Goal: Task Accomplishment & Management: Use online tool/utility

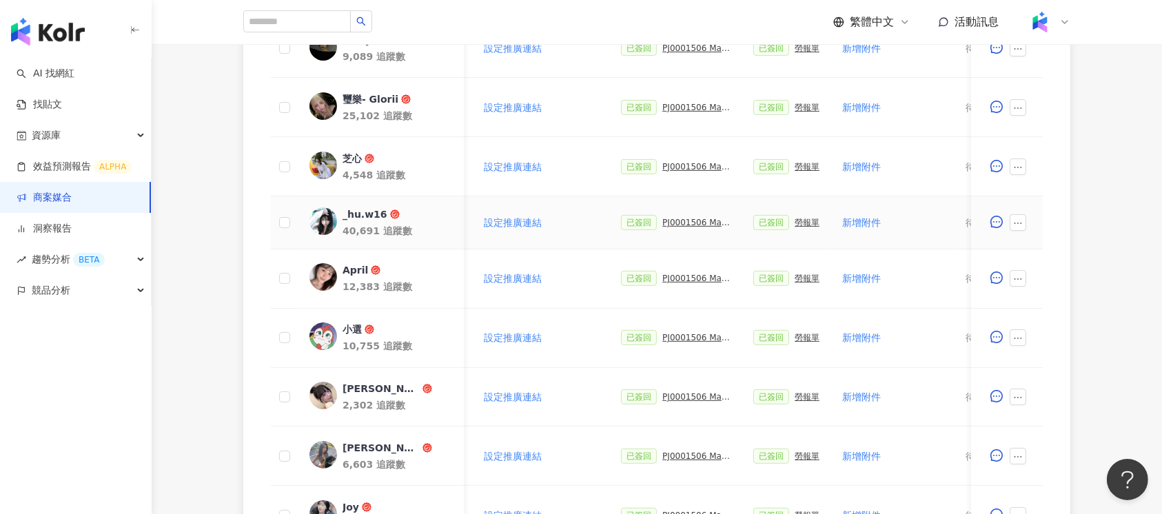
scroll to position [92, 0]
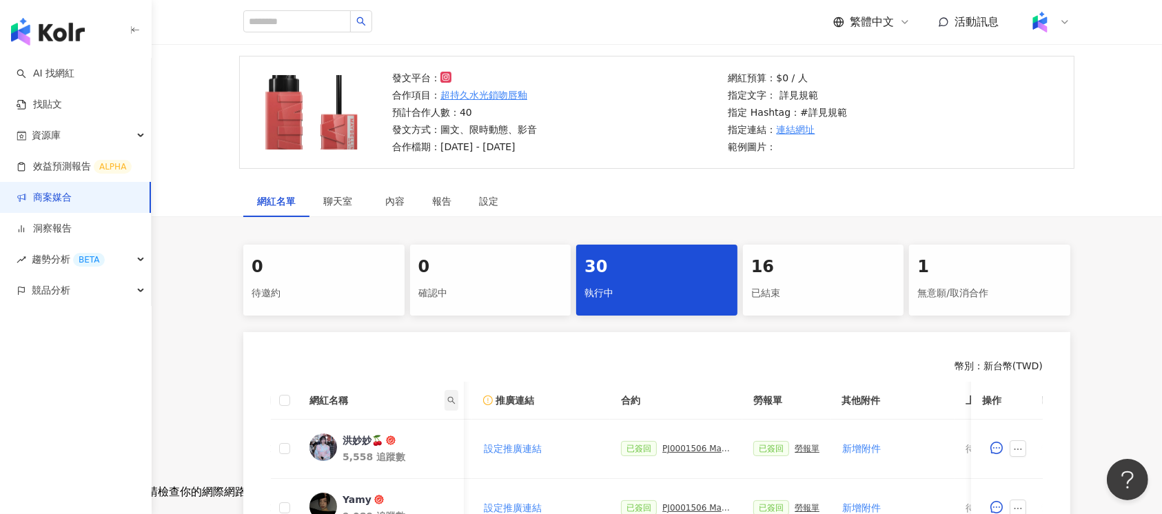
click at [453, 402] on icon "search" at bounding box center [452, 400] width 8 height 8
click at [403, 420] on input "text" at bounding box center [401, 427] width 113 height 28
type input "*"
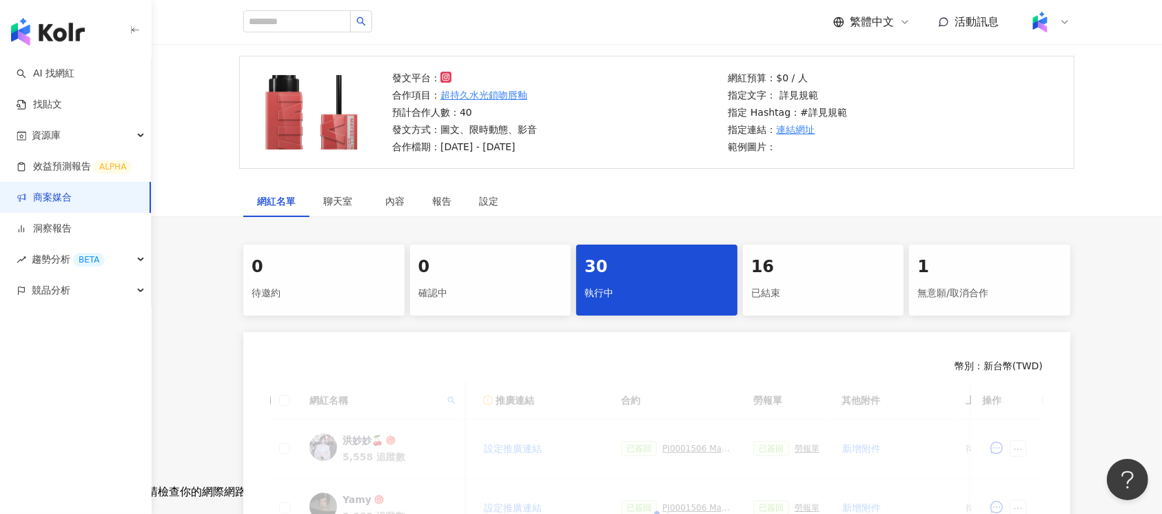
click at [648, 274] on div "30" at bounding box center [656, 267] width 145 height 23
click at [763, 266] on div "16" at bounding box center [823, 267] width 145 height 23
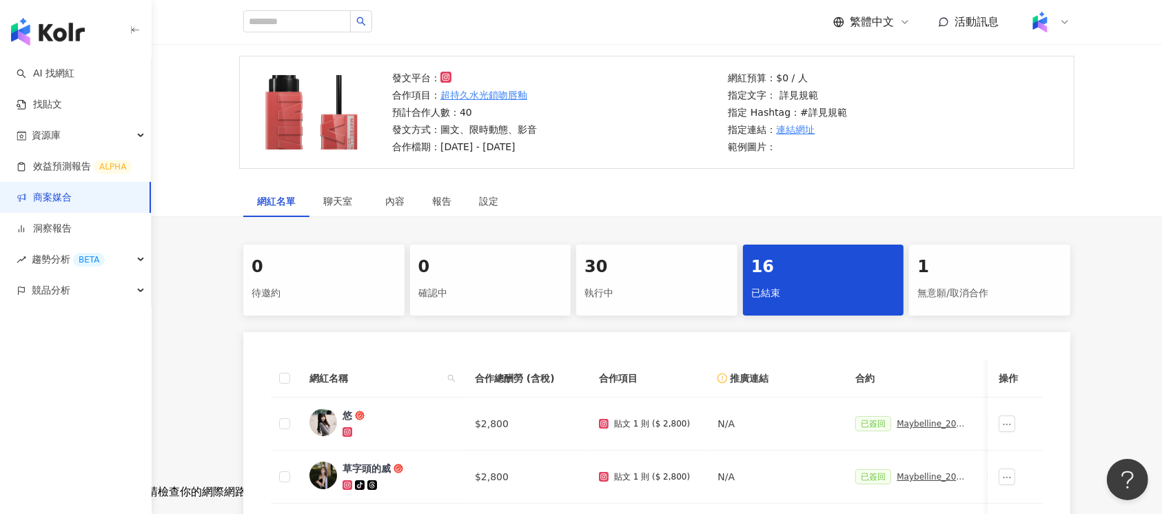
click at [621, 289] on div "執行中" at bounding box center [656, 293] width 145 height 23
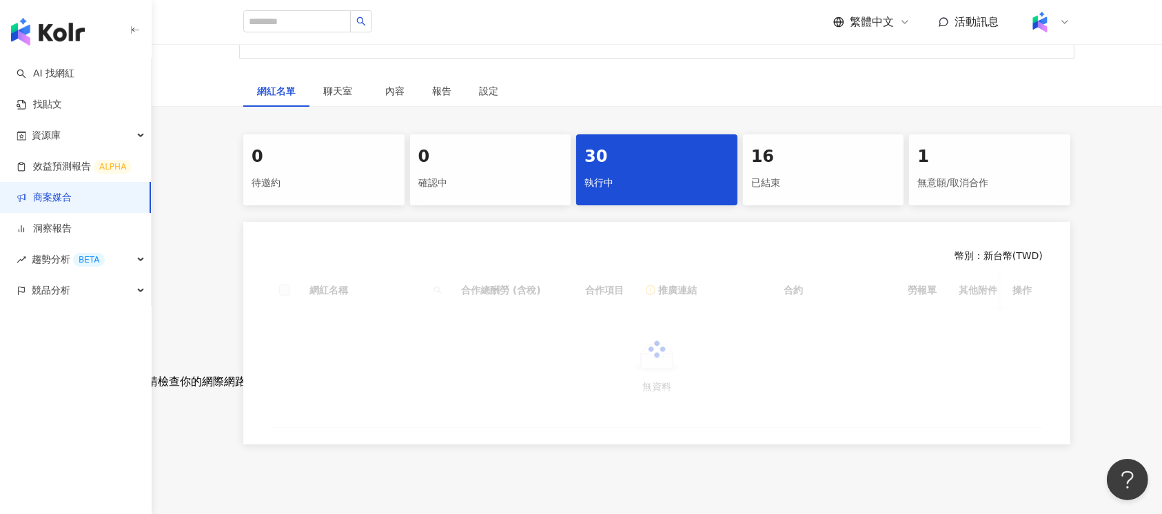
scroll to position [307, 0]
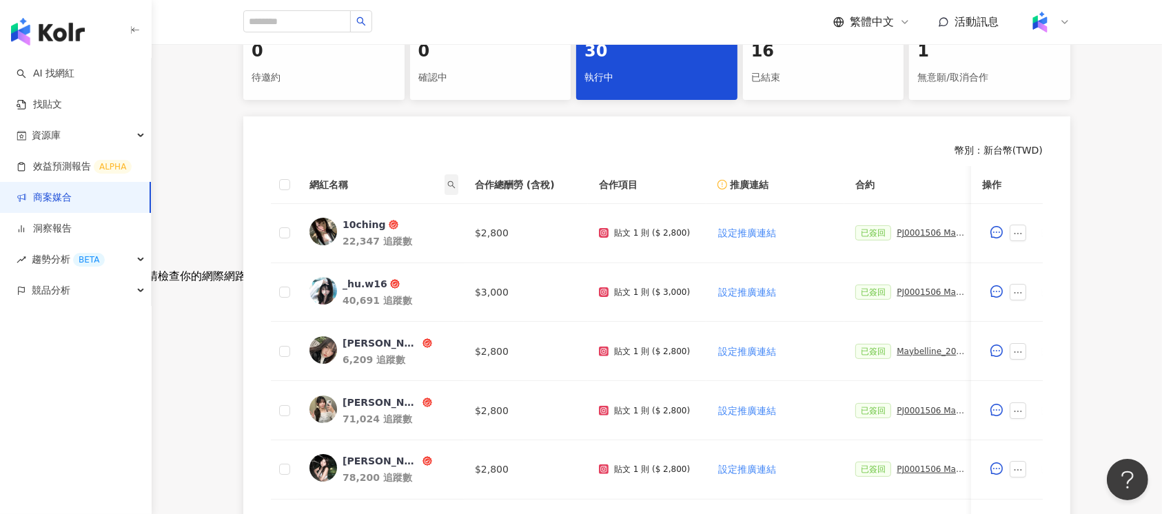
click at [451, 182] on icon "search" at bounding box center [451, 185] width 8 height 8
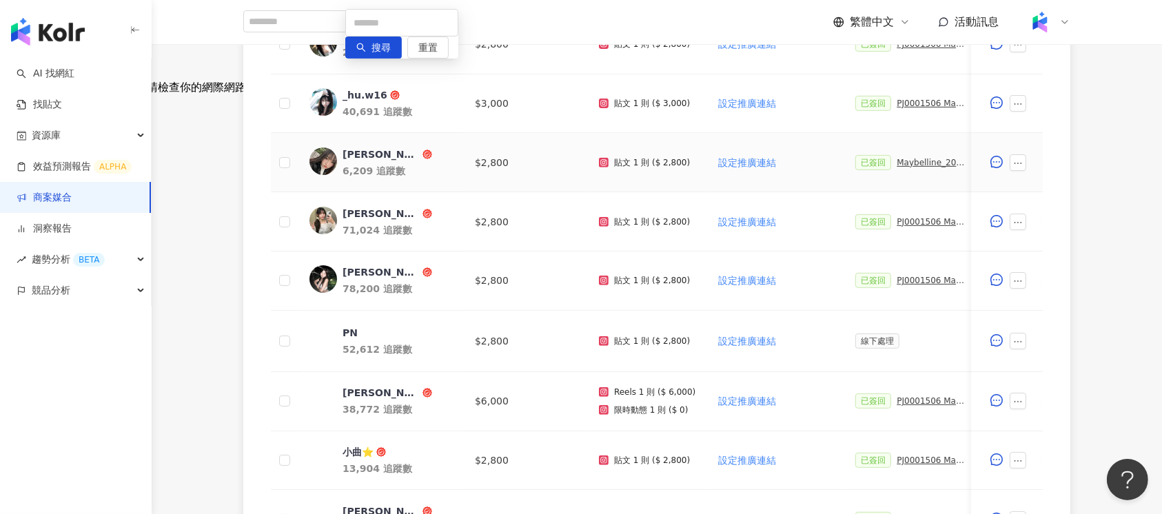
scroll to position [399, 0]
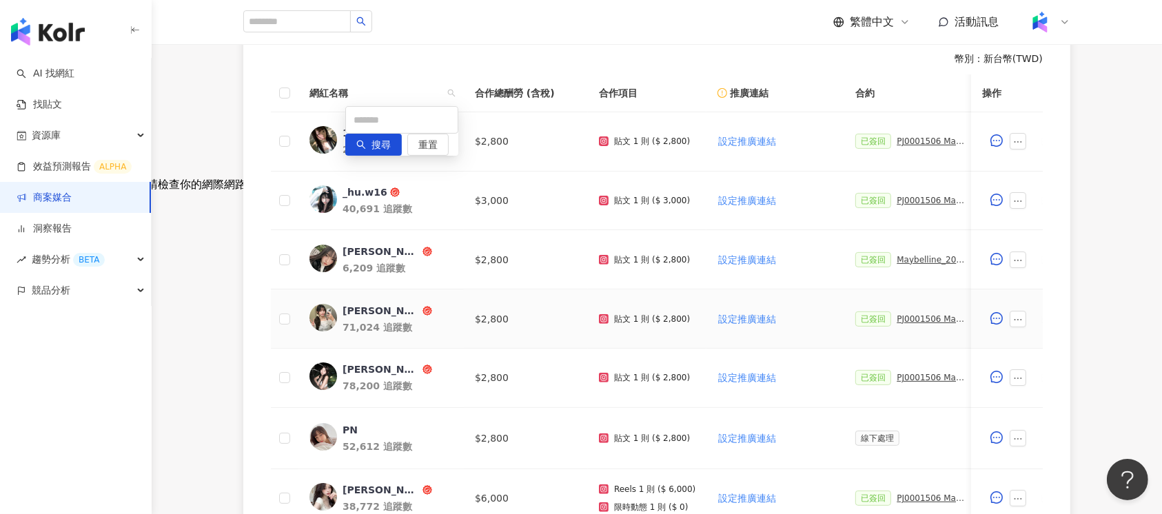
click at [239, 366] on div "0 待邀約 0 確認中 30 執行中 16 已結束 1 無意願/取消合作 幣別 ： 新台幣 ( TWD ) 網紅名稱 合作總酬勞 (含稅) 合作項目 推廣連結…" at bounding box center [657, 351] width 882 height 829
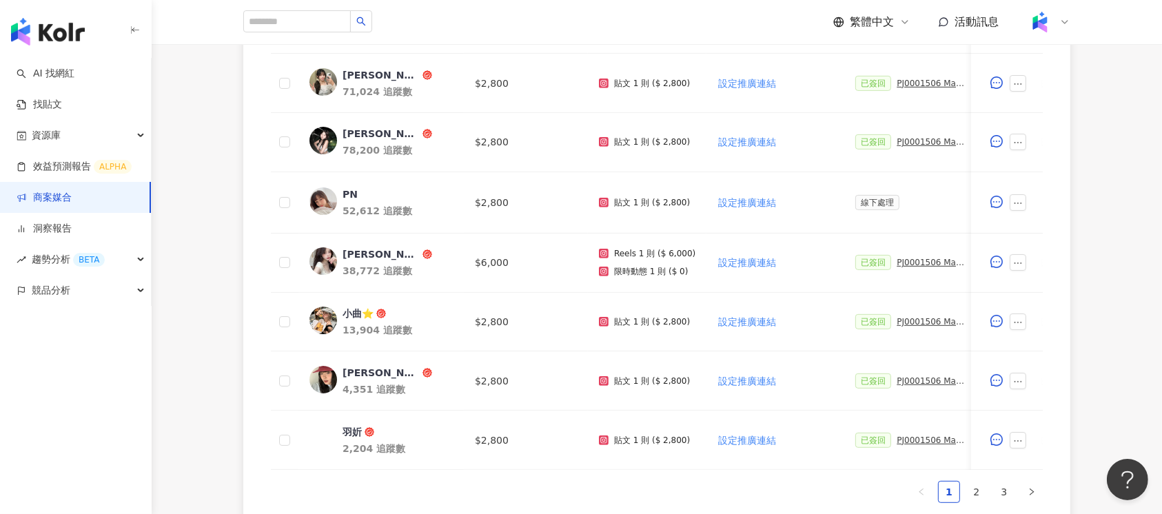
scroll to position [825, 0]
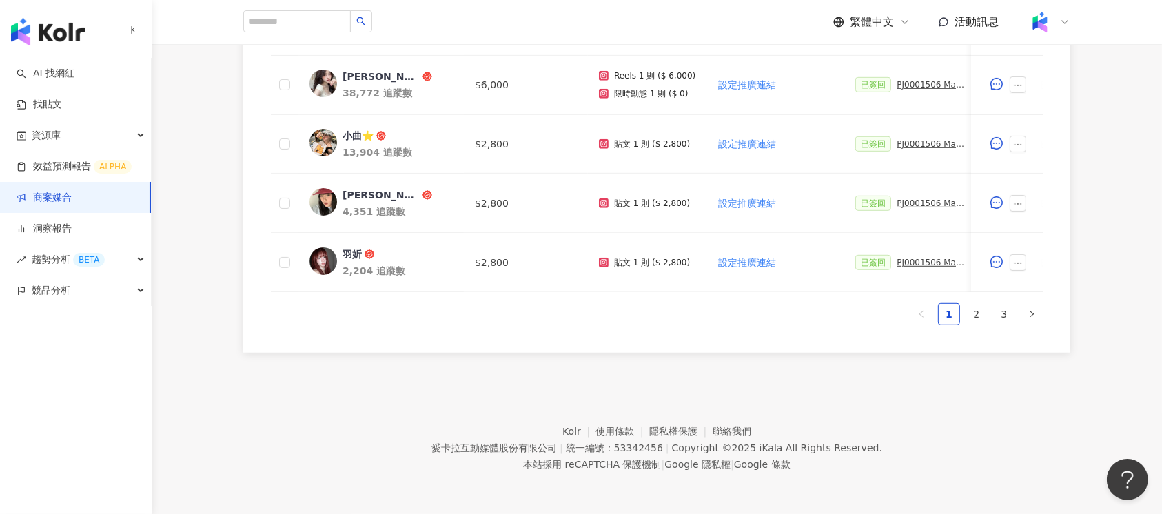
drag, startPoint x: 985, startPoint y: 307, endPoint x: 827, endPoint y: 413, distance: 190.1
click at [984, 308] on link "2" at bounding box center [976, 314] width 21 height 21
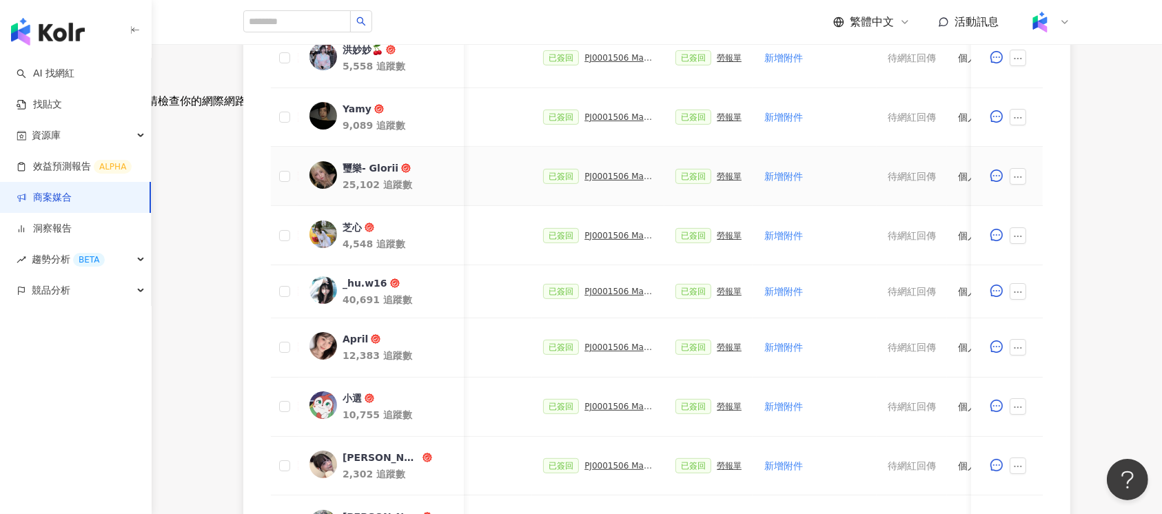
scroll to position [634, 0]
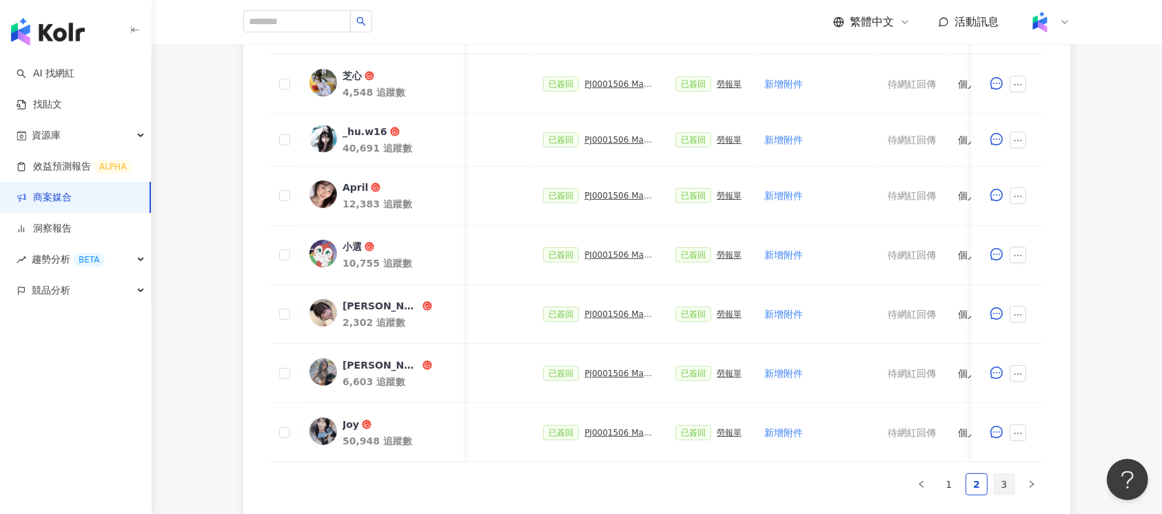
click at [1003, 491] on link "3" at bounding box center [1003, 484] width 21 height 21
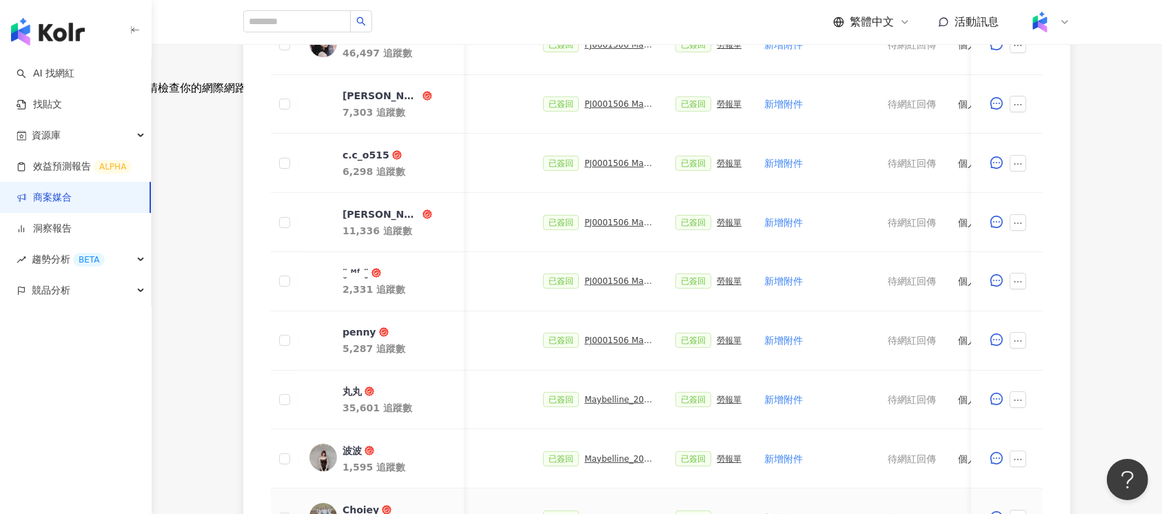
scroll to position [725, 0]
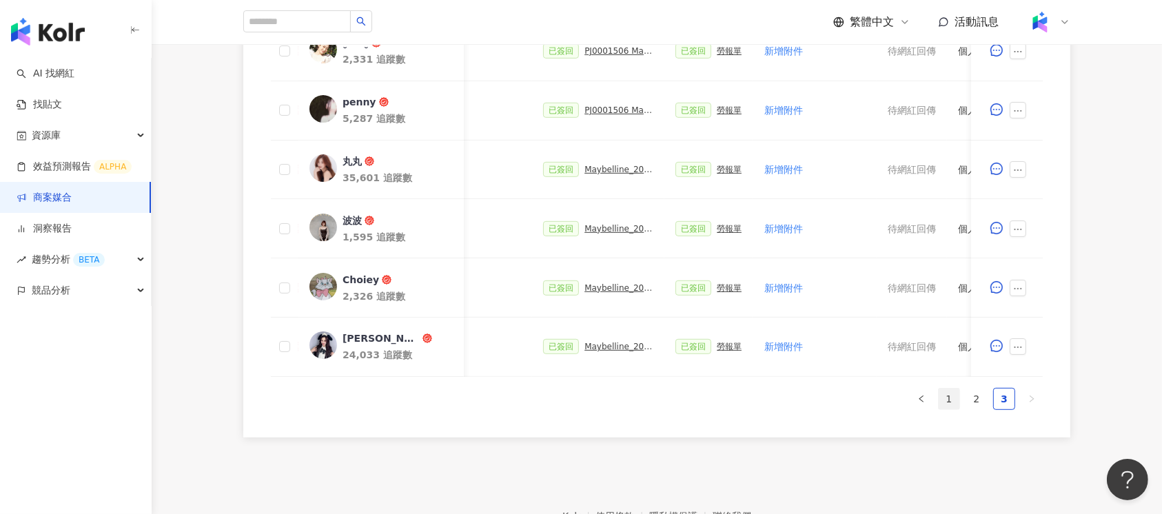
click at [951, 405] on link "1" at bounding box center [948, 399] width 21 height 21
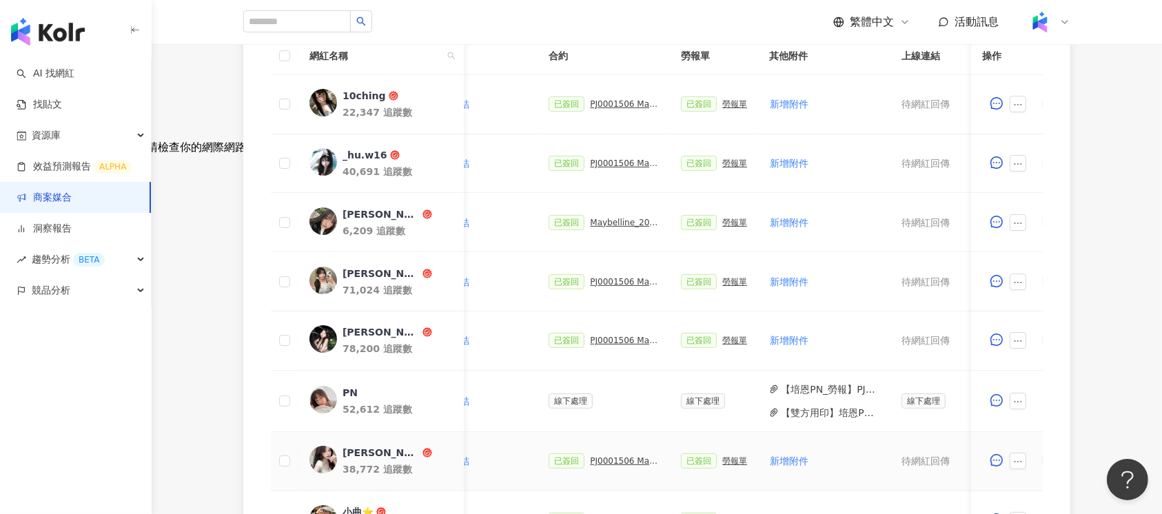
scroll to position [358, 0]
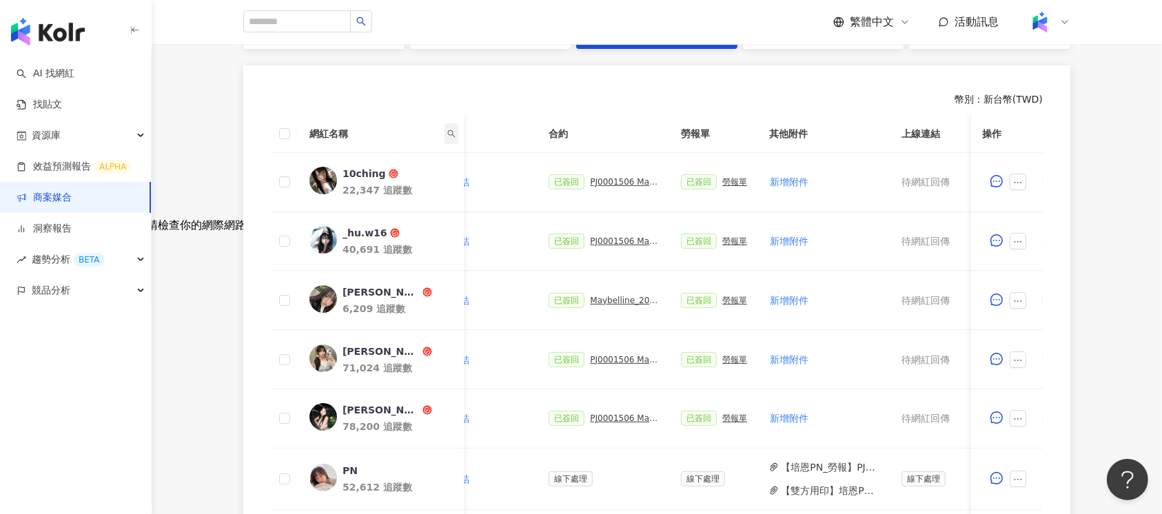
click at [452, 131] on icon "search" at bounding box center [452, 134] width 8 height 8
click at [419, 153] on input "text" at bounding box center [401, 161] width 113 height 28
type input "*"
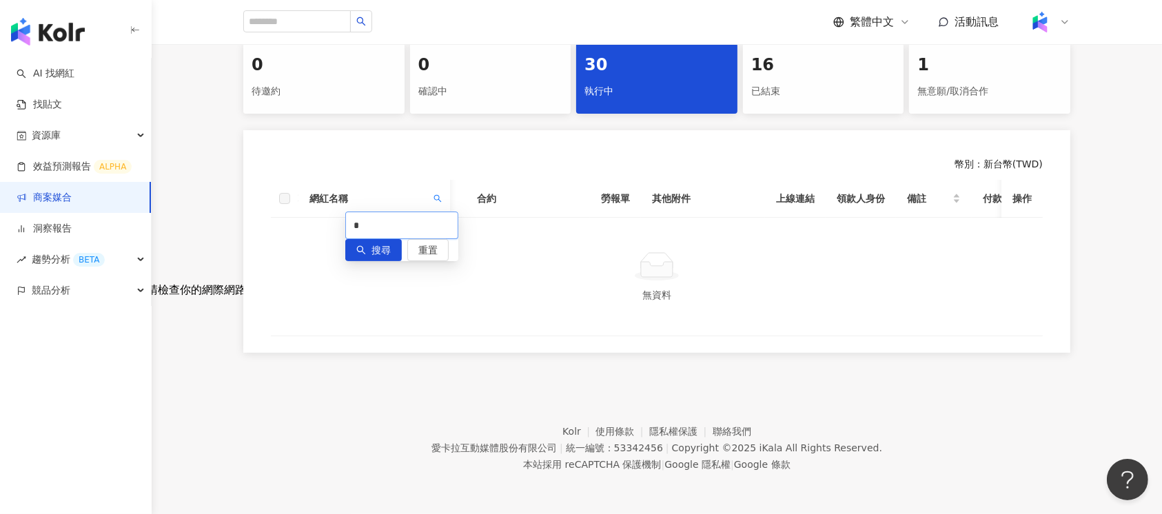
scroll to position [307, 0]
click at [810, 80] on div "已結束" at bounding box center [823, 91] width 145 height 23
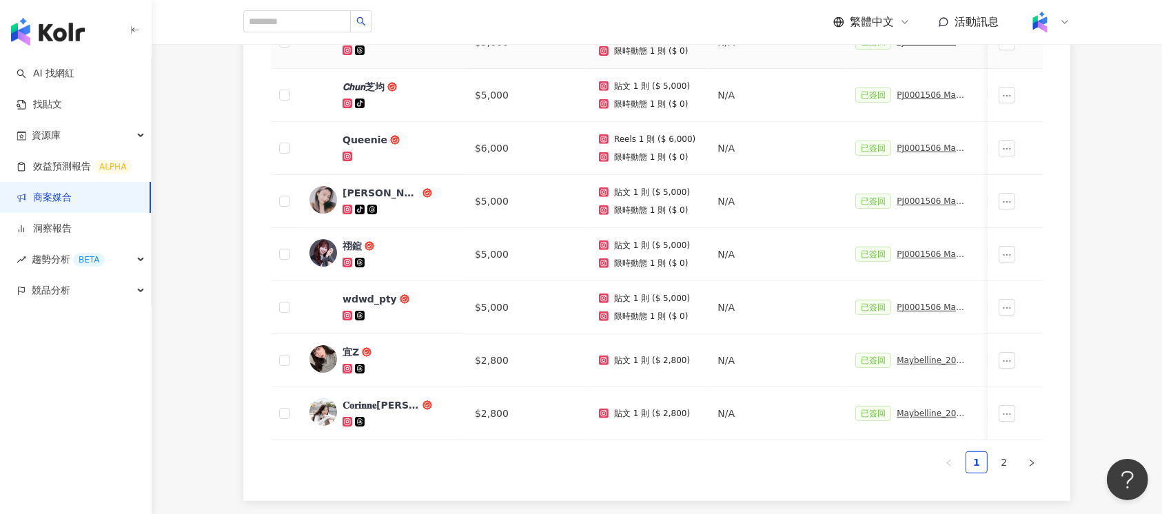
scroll to position [583, 0]
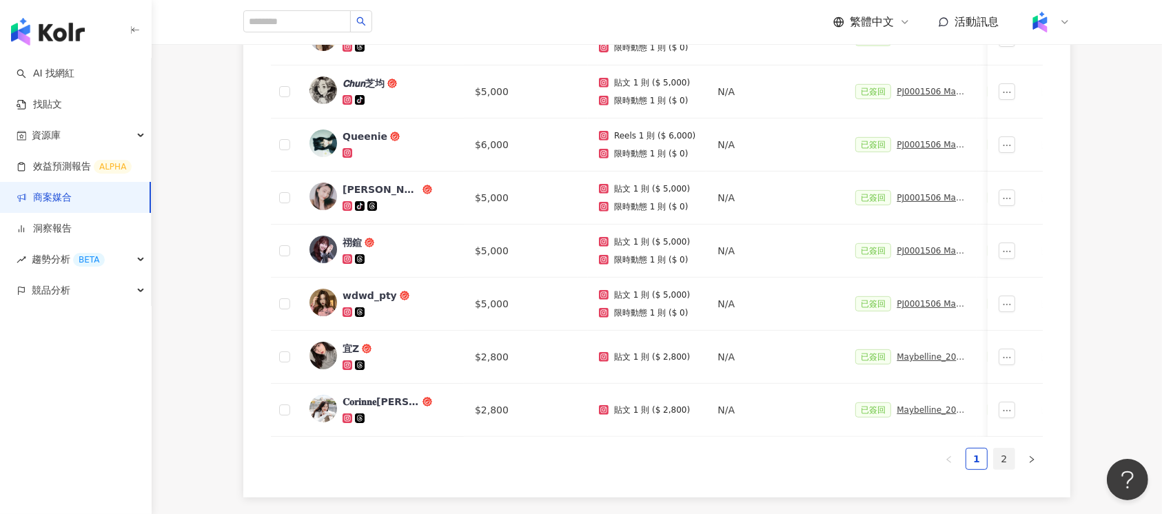
click at [1007, 465] on link "2" at bounding box center [1003, 459] width 21 height 21
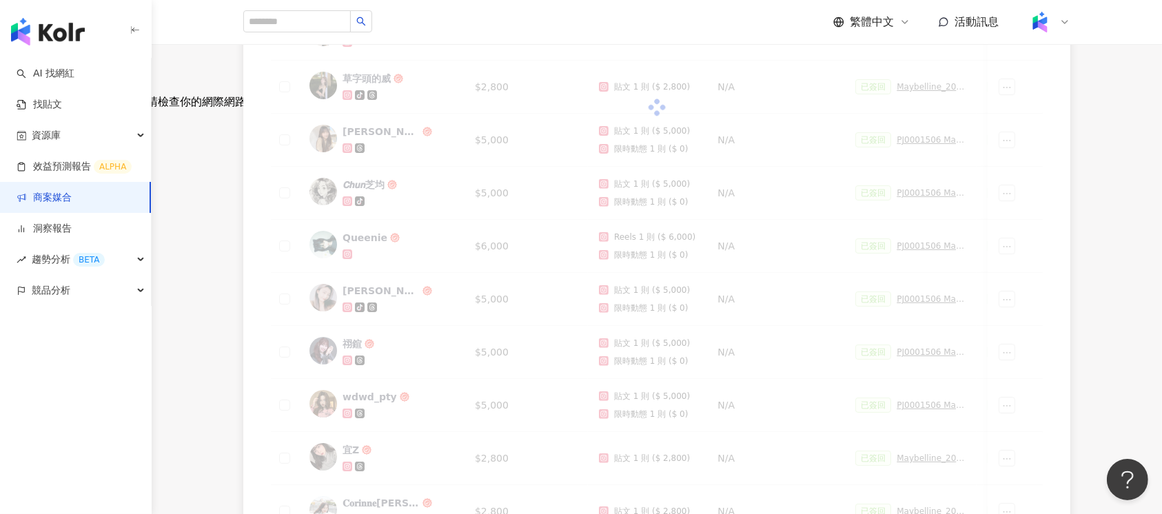
scroll to position [399, 0]
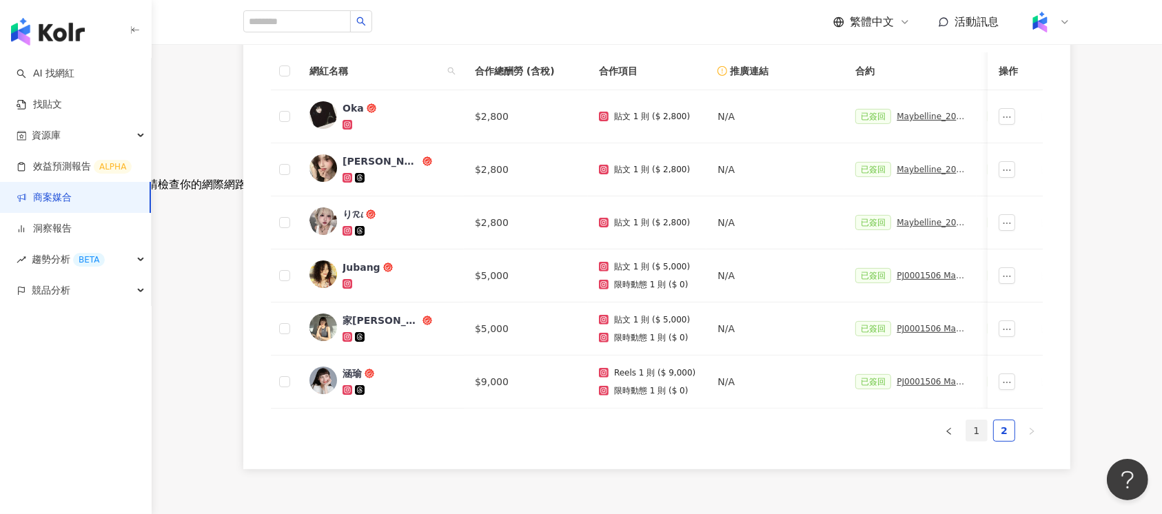
click at [976, 440] on link "1" at bounding box center [976, 430] width 21 height 21
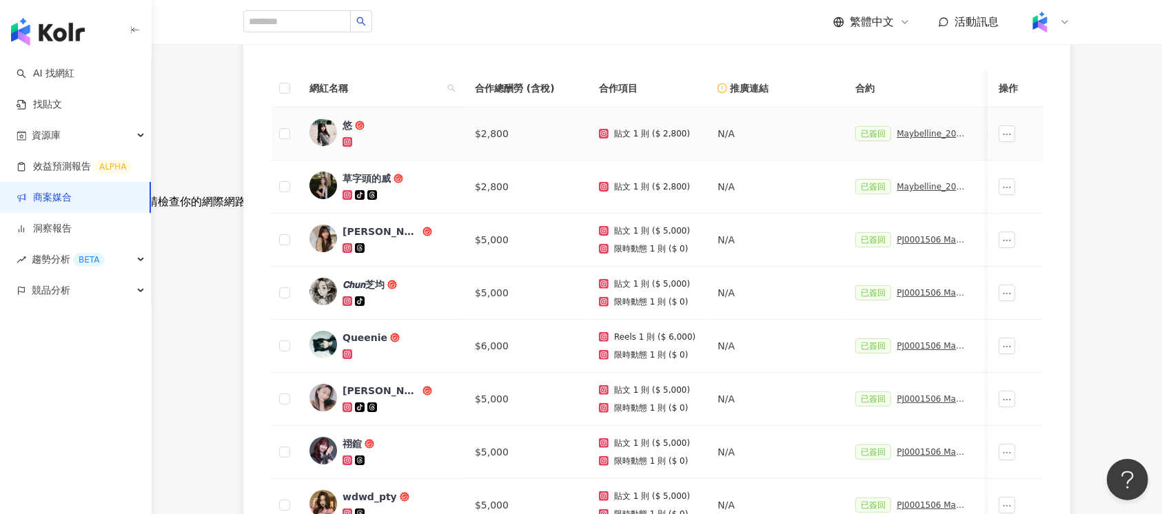
scroll to position [123, 0]
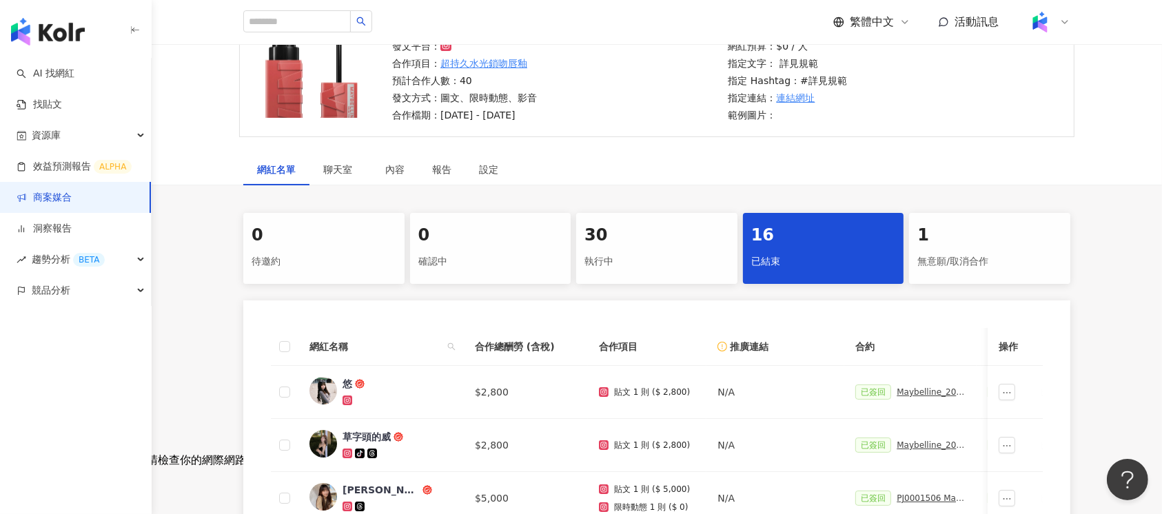
click at [623, 234] on div "30" at bounding box center [656, 235] width 145 height 23
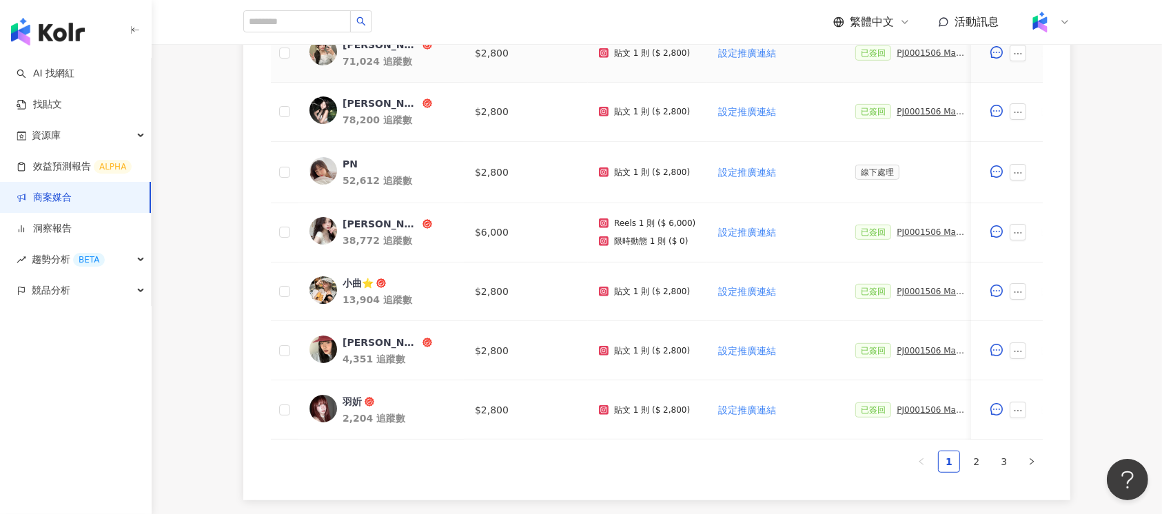
scroll to position [766, 0]
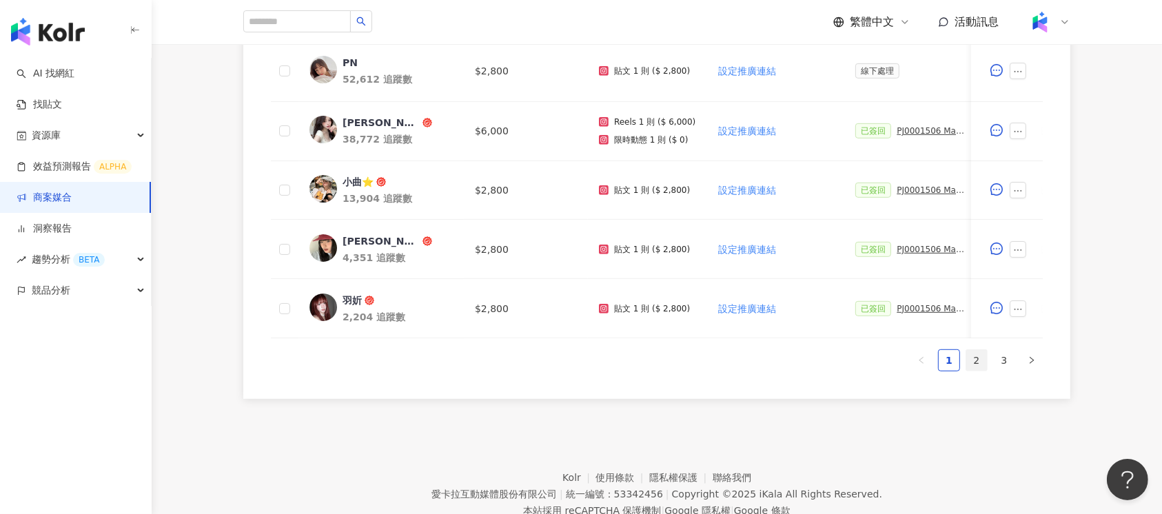
click at [969, 364] on link "2" at bounding box center [976, 360] width 21 height 21
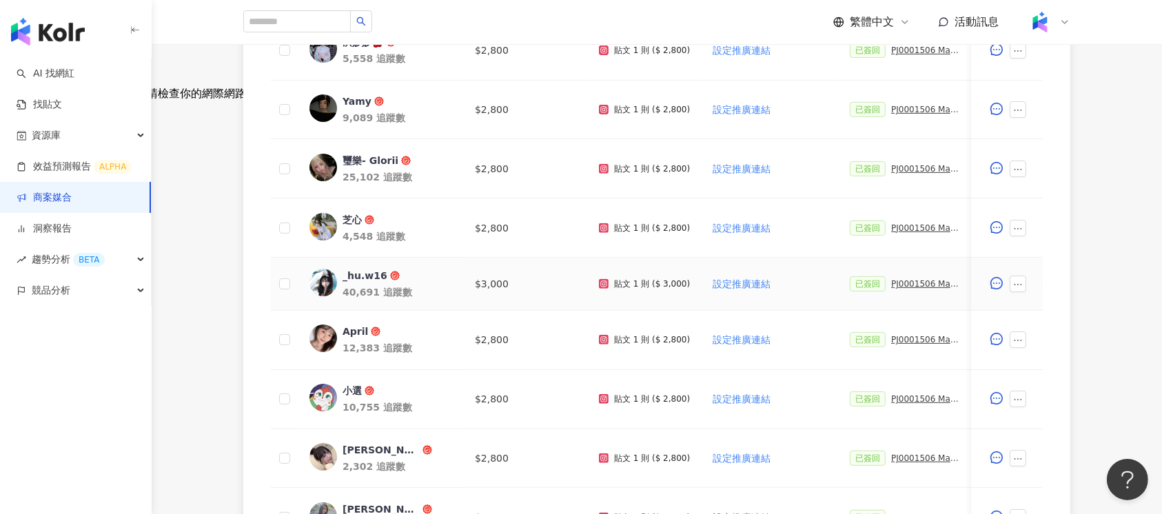
scroll to position [675, 0]
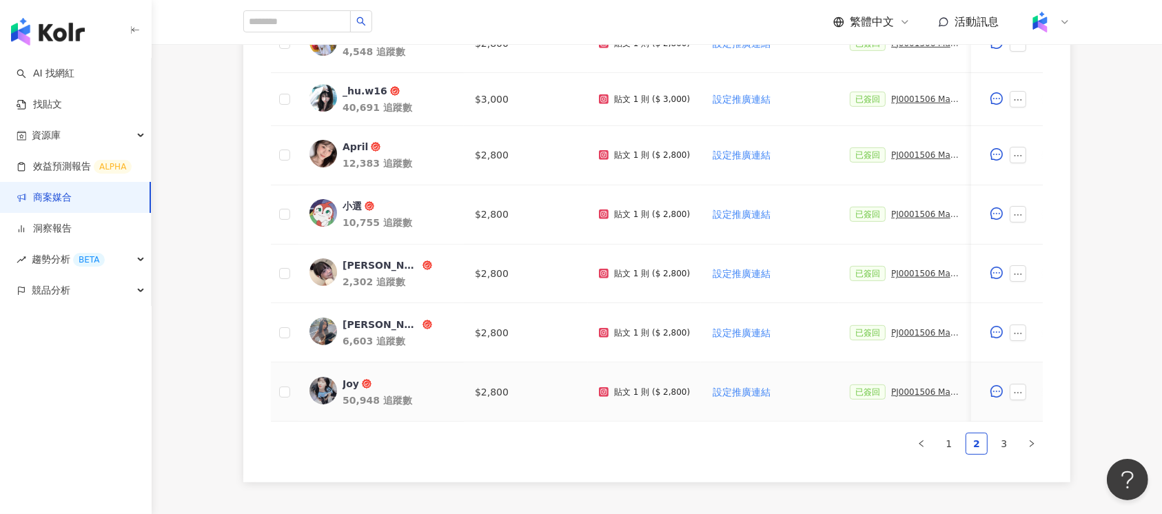
click at [361, 371] on td "Joy 50,948 追蹤數" at bounding box center [380, 391] width 165 height 59
click at [351, 377] on div "Joy" at bounding box center [350, 384] width 17 height 14
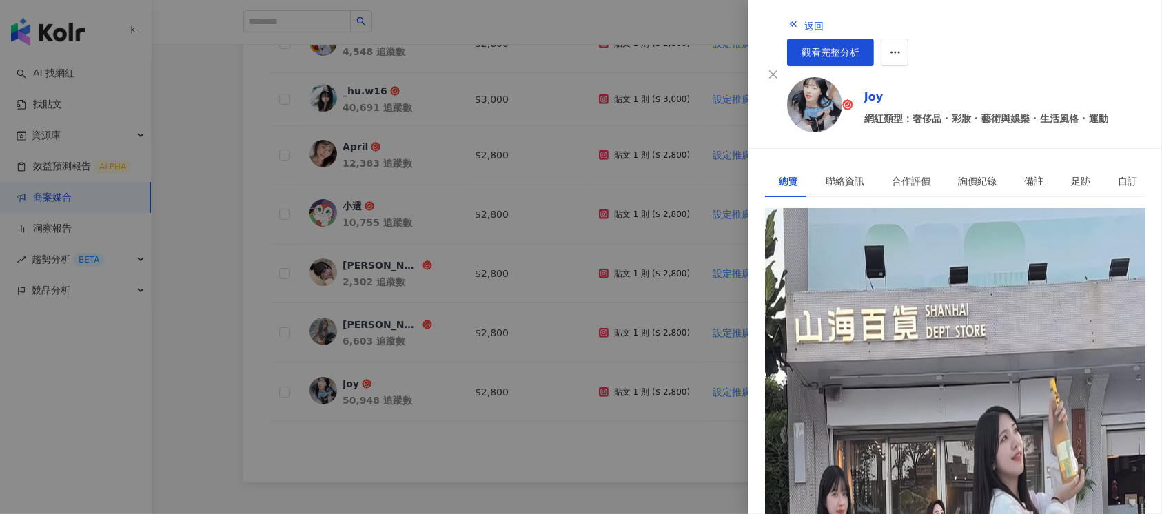
click at [486, 375] on div at bounding box center [581, 257] width 1162 height 514
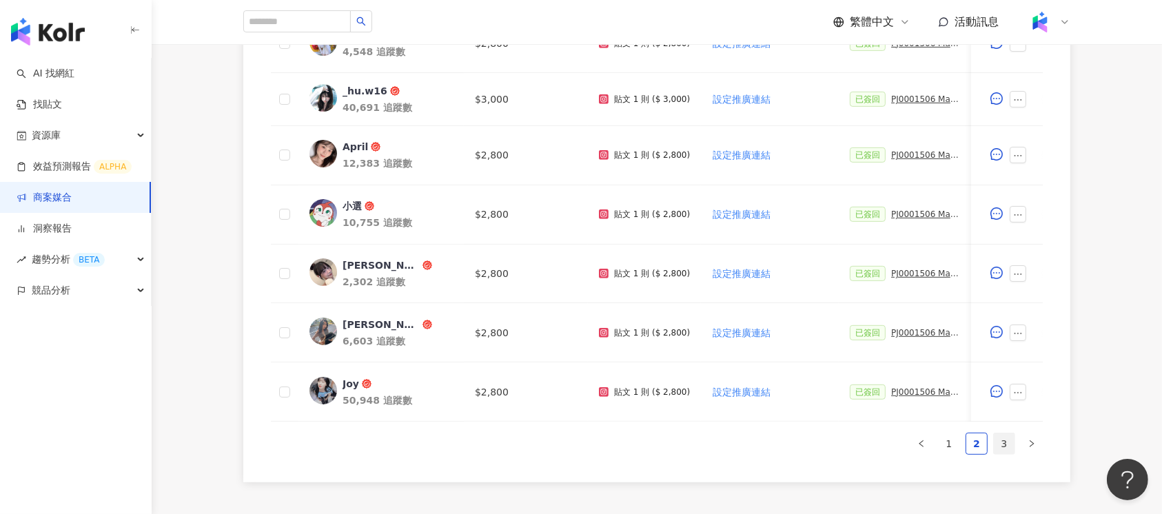
click at [1005, 454] on link "3" at bounding box center [1003, 443] width 21 height 21
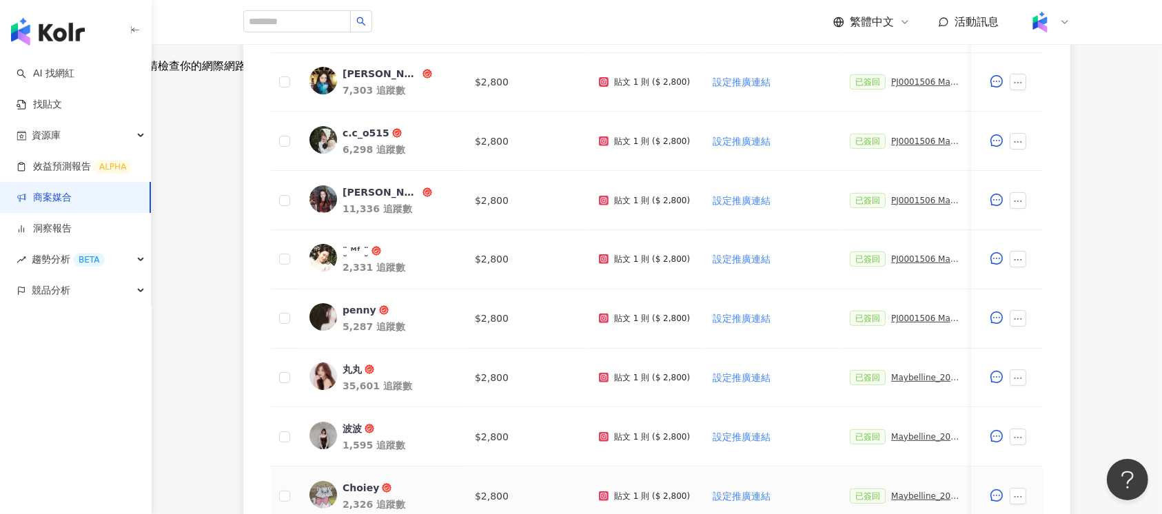
scroll to position [307, 0]
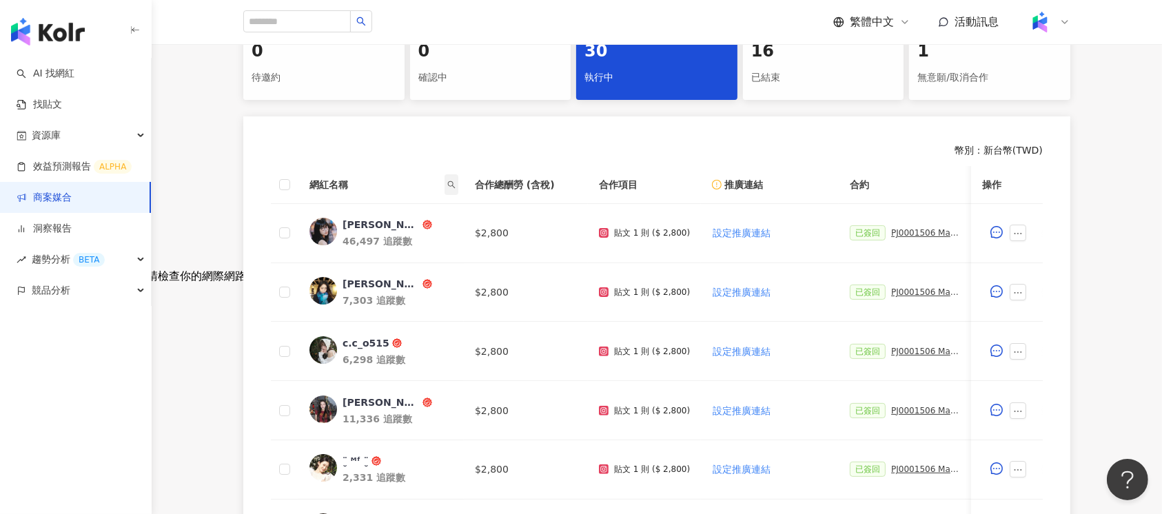
click at [450, 174] on span at bounding box center [451, 184] width 14 height 21
click at [400, 212] on input "text" at bounding box center [401, 212] width 113 height 28
paste input "**********"
type input "**********"
click at [371, 237] on span "搜尋" at bounding box center [380, 237] width 19 height 22
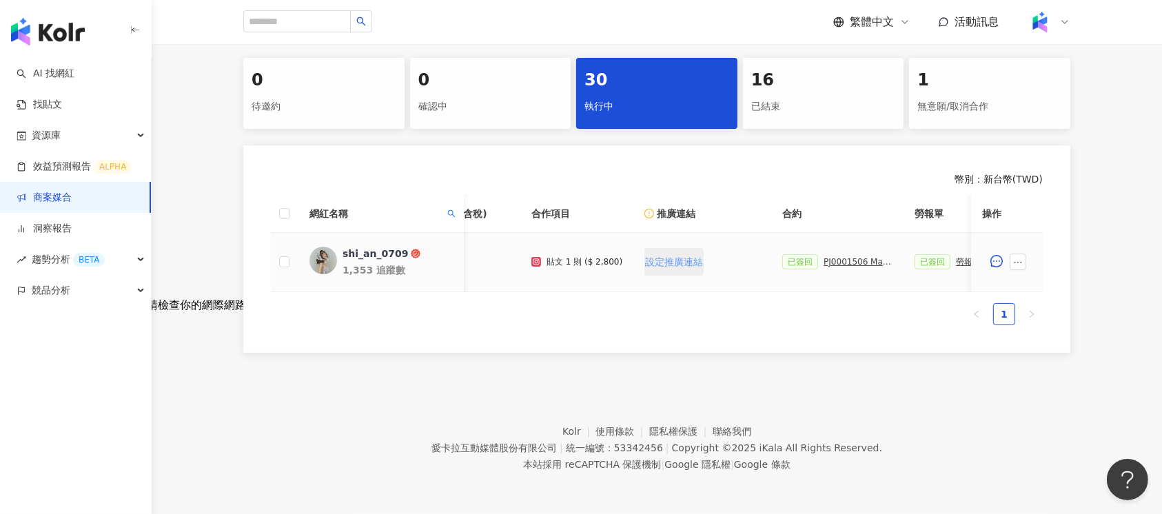
scroll to position [0, 382]
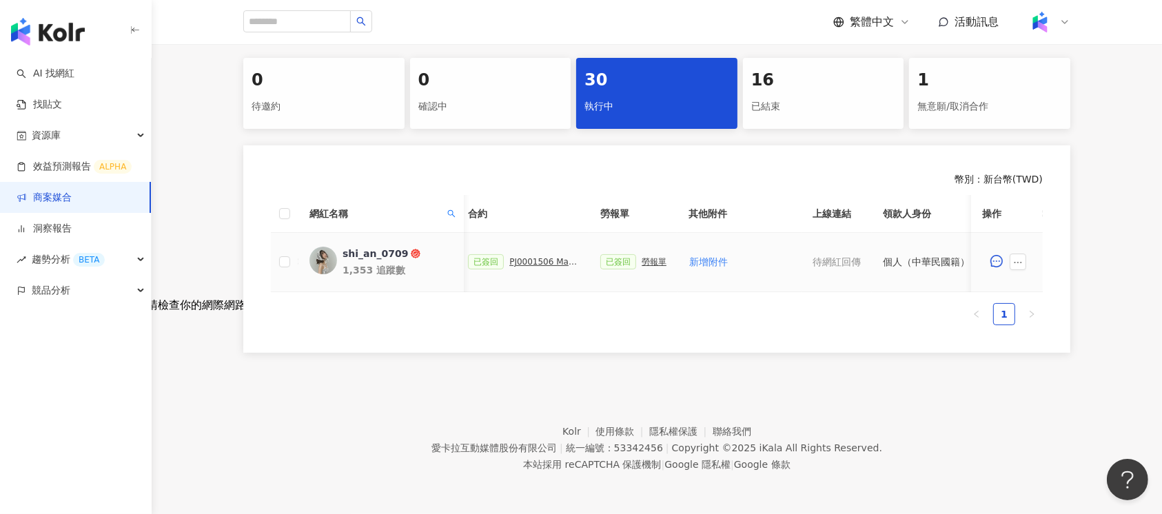
click at [528, 257] on div "PJ0001506 Maybelline_202506_超持久水光鎖吻唇釉新色_萊雅合作備忘錄" at bounding box center [543, 262] width 69 height 10
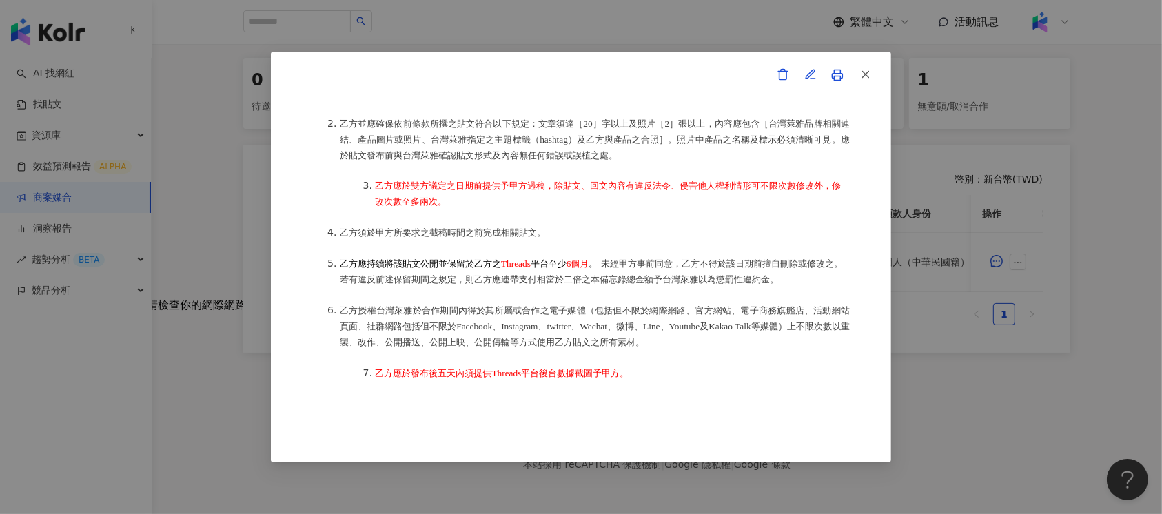
scroll to position [551, 0]
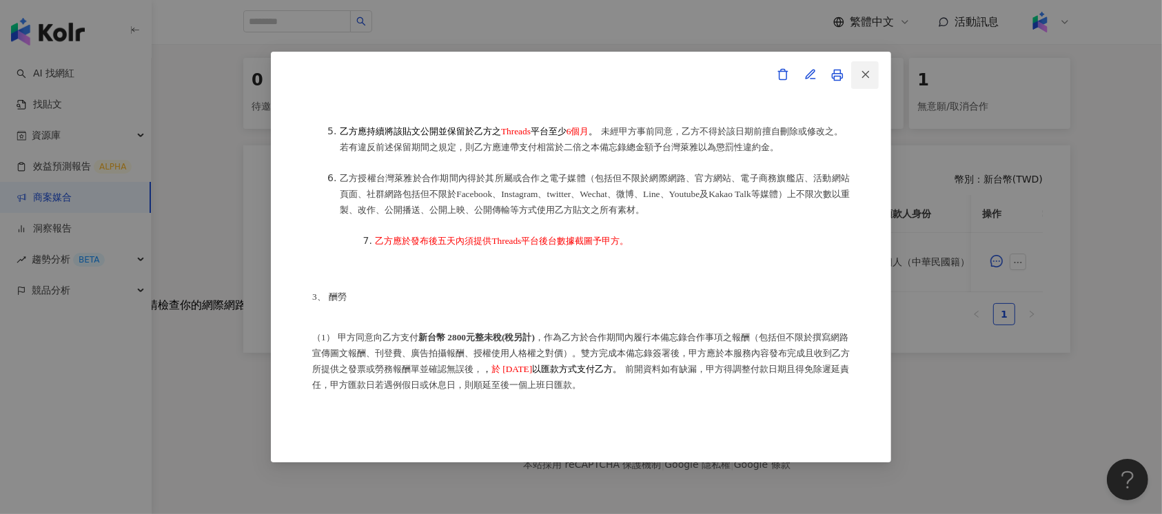
click at [864, 80] on icon "button" at bounding box center [865, 74] width 12 height 12
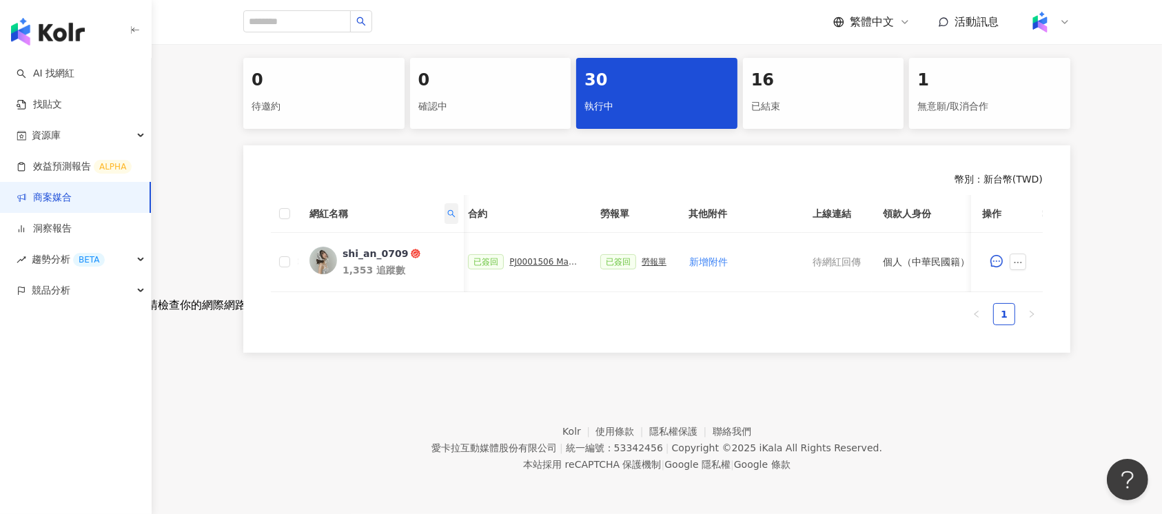
click at [448, 209] on icon "search" at bounding box center [451, 213] width 8 height 8
click at [437, 258] on button "重置" at bounding box center [427, 265] width 41 height 22
click at [375, 258] on button "搜尋" at bounding box center [373, 265] width 56 height 22
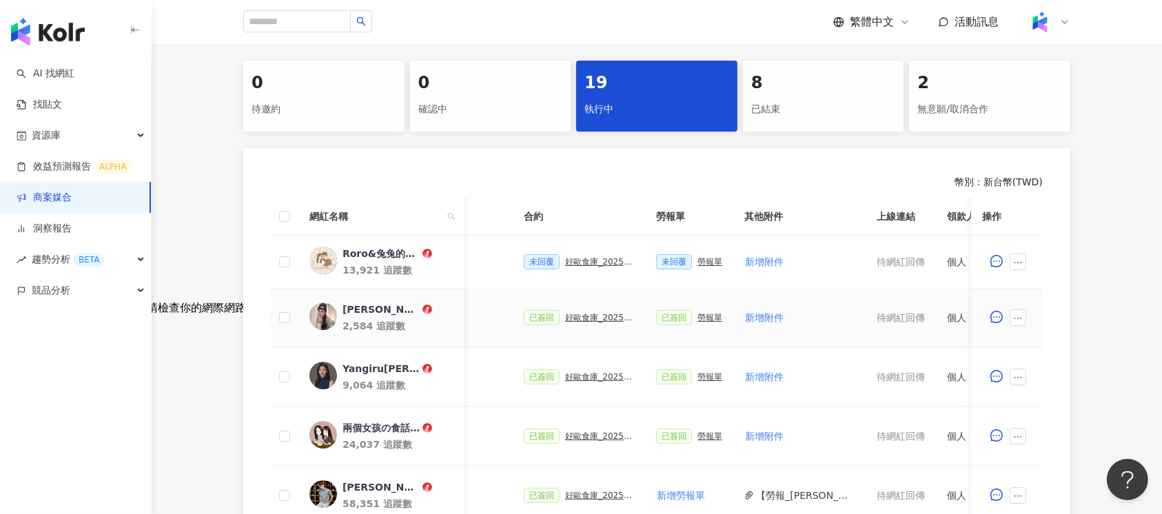
scroll to position [0, 331]
